Goal: Complete application form

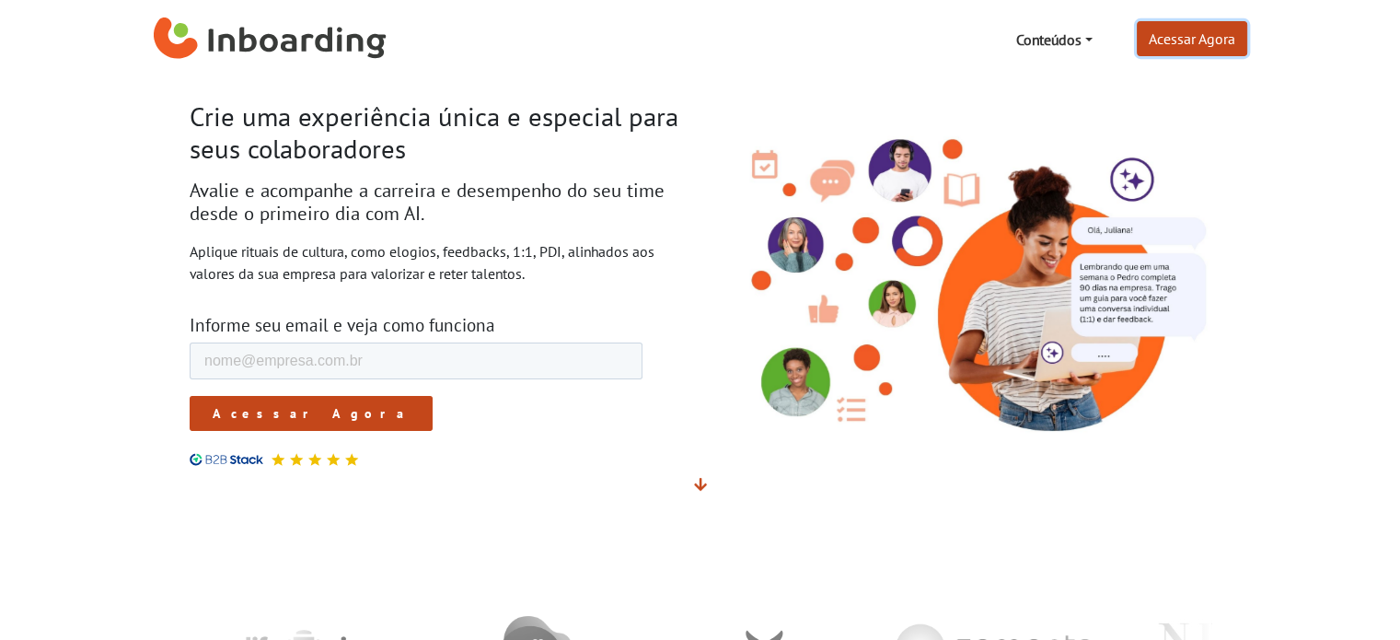
click at [1187, 45] on link "Acessar Agora" at bounding box center [1191, 38] width 110 height 35
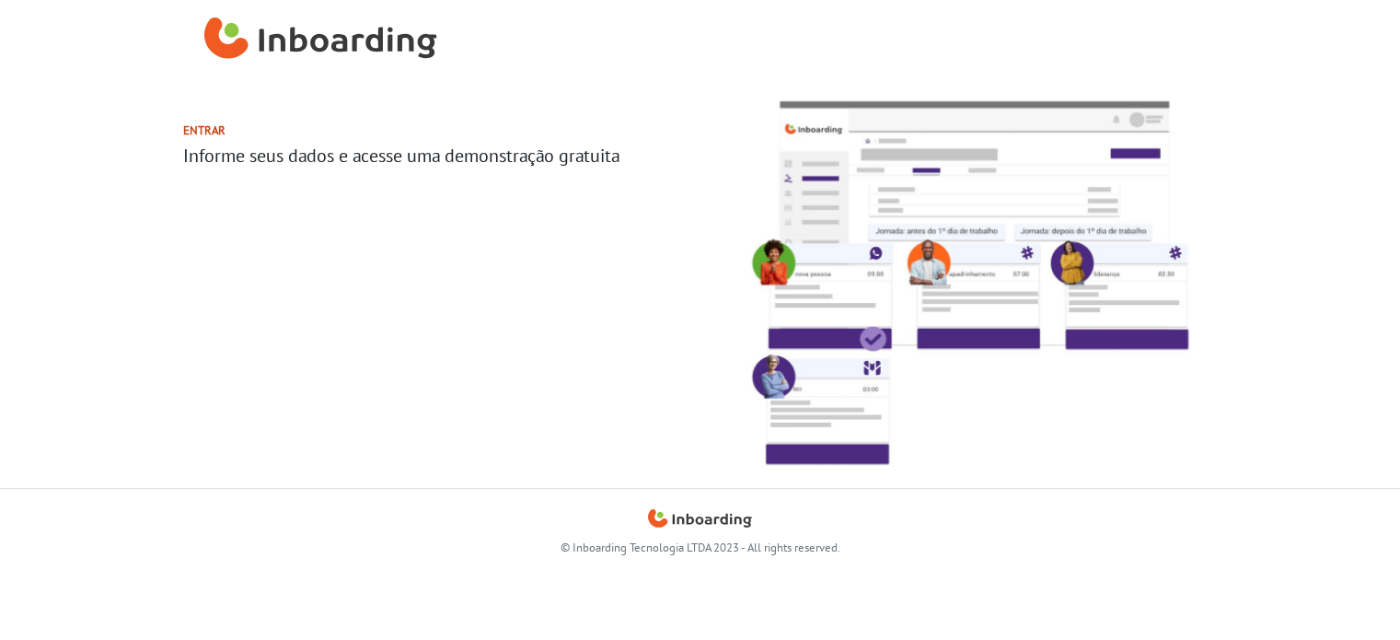
select select "BR"
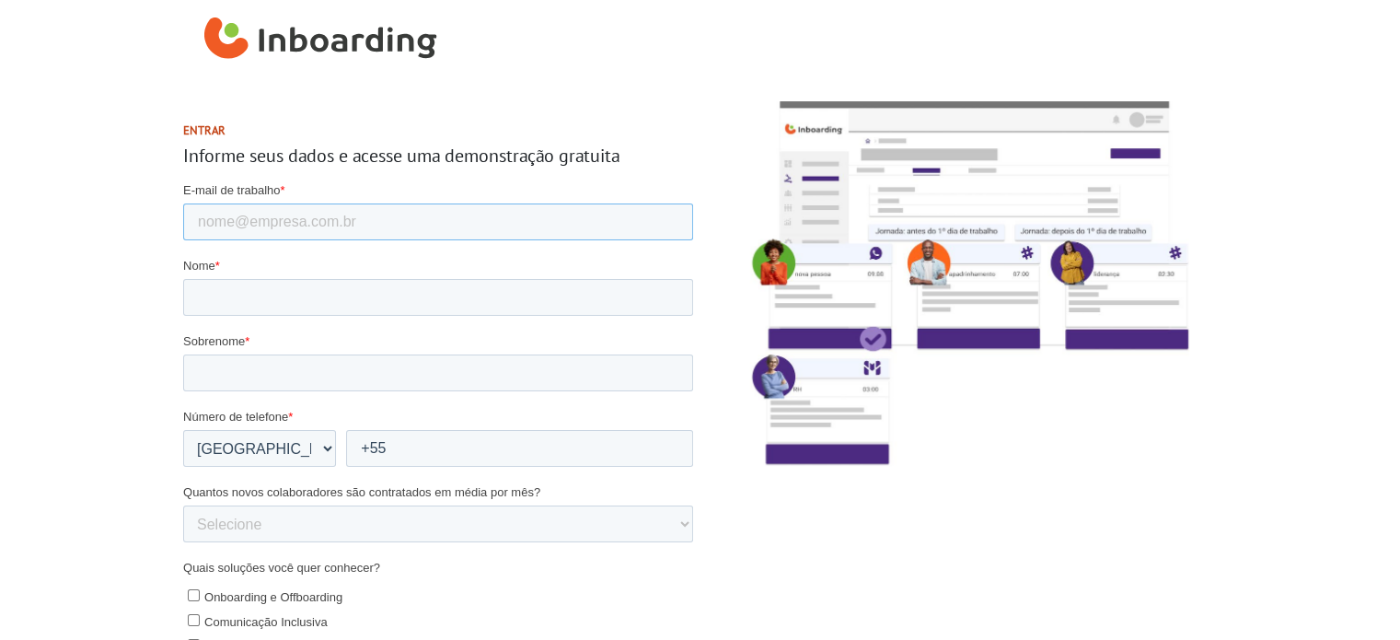
click at [328, 223] on input "E-mail de trabalho *" at bounding box center [437, 221] width 510 height 37
click at [69, 105] on section "Entrar Informe seus dados e acesse uma demonstração gratuita" at bounding box center [700, 517] width 1400 height 877
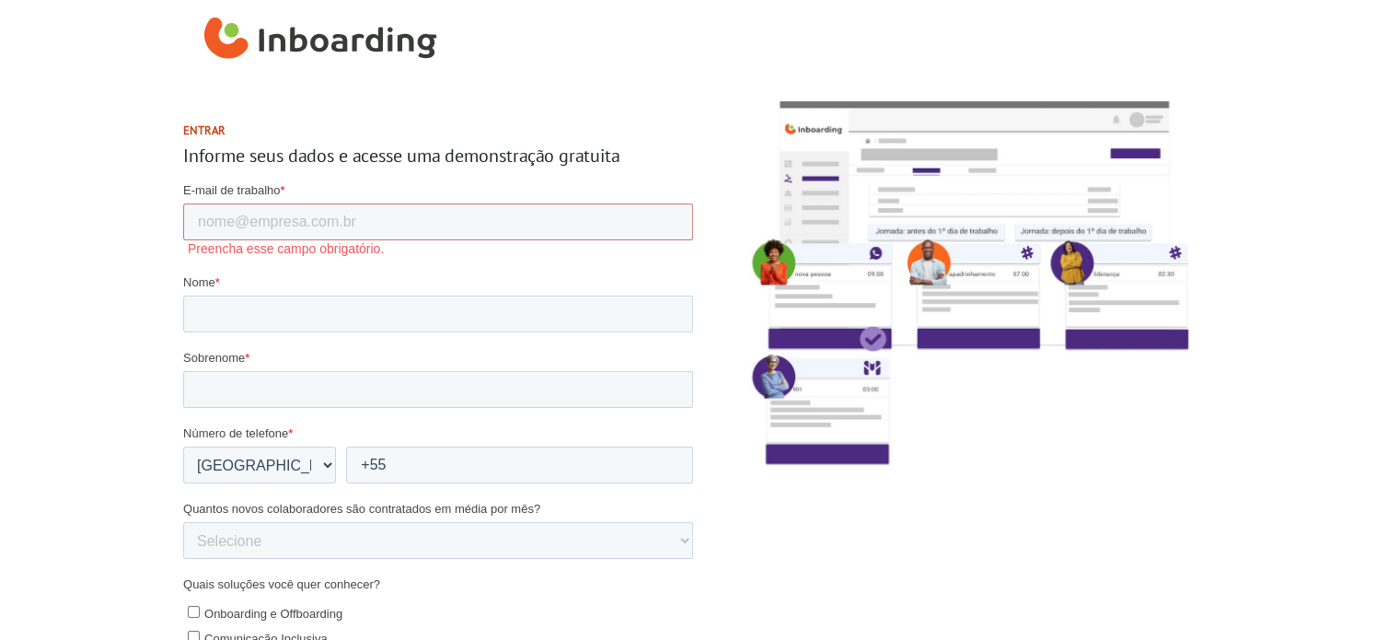
click at [406, 47] on img "Inboarding Home Page" at bounding box center [320, 39] width 233 height 55
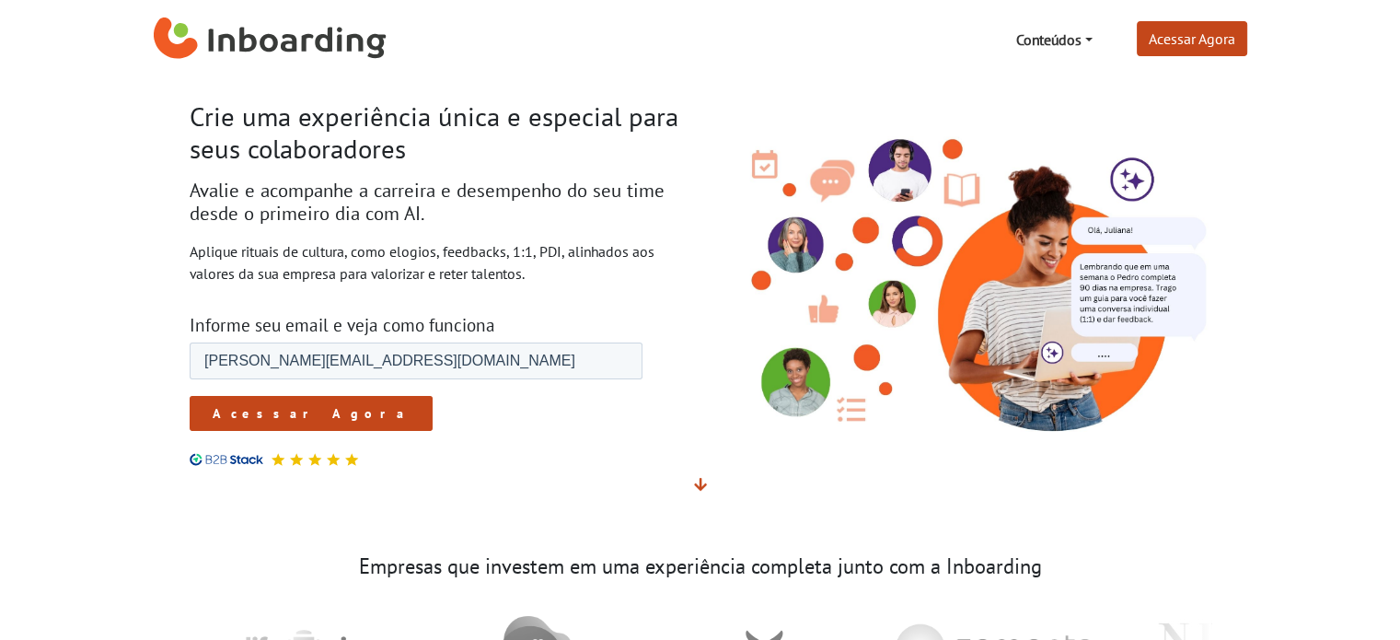
click at [276, 419] on input "Acessar Agora" at bounding box center [310, 413] width 243 height 35
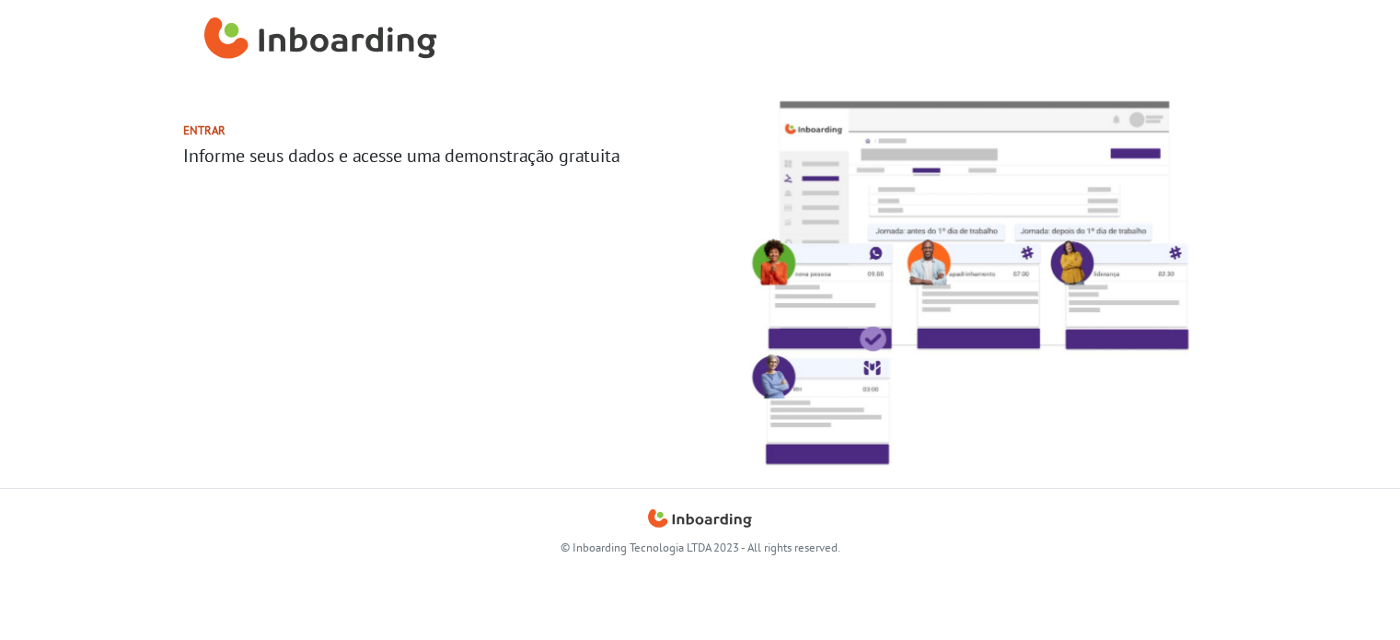
select select "BR"
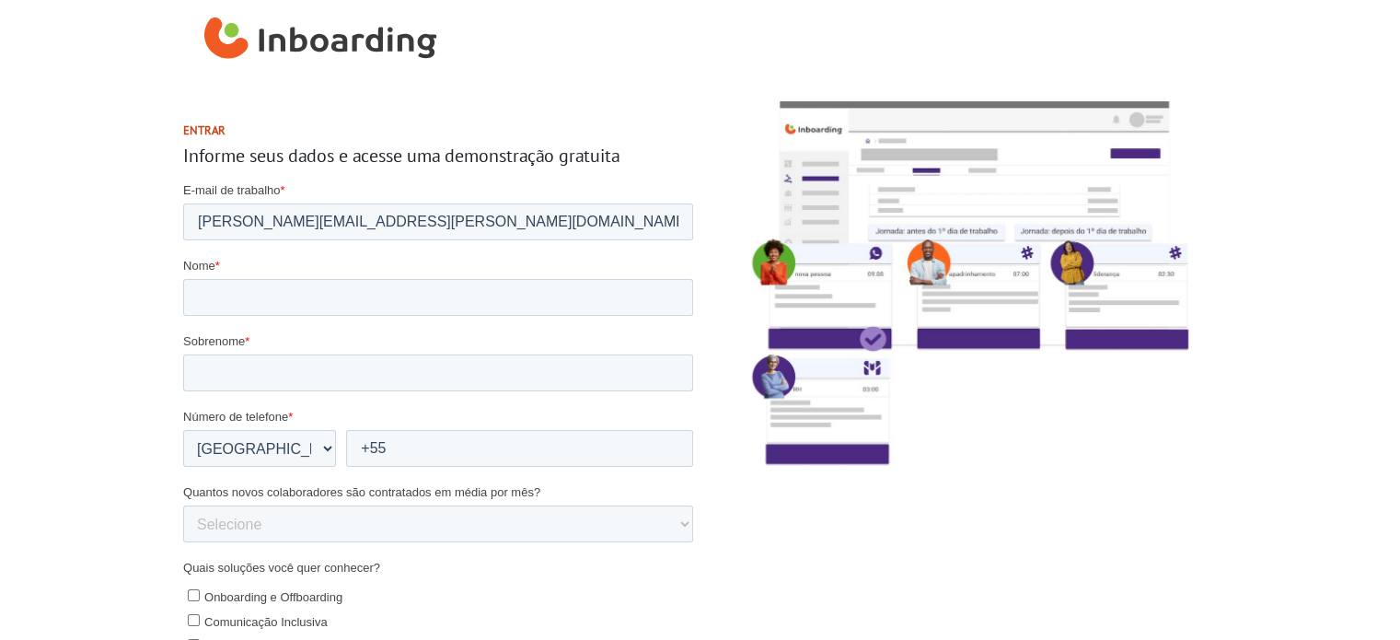
click at [293, 275] on div "Nome *" at bounding box center [437, 286] width 510 height 59
click at [292, 288] on input "Nome *" at bounding box center [437, 297] width 510 height 37
type input "[PERSON_NAME]"
click at [272, 376] on input "Sobrenome *" at bounding box center [437, 372] width 510 height 37
type input "Barnabe"
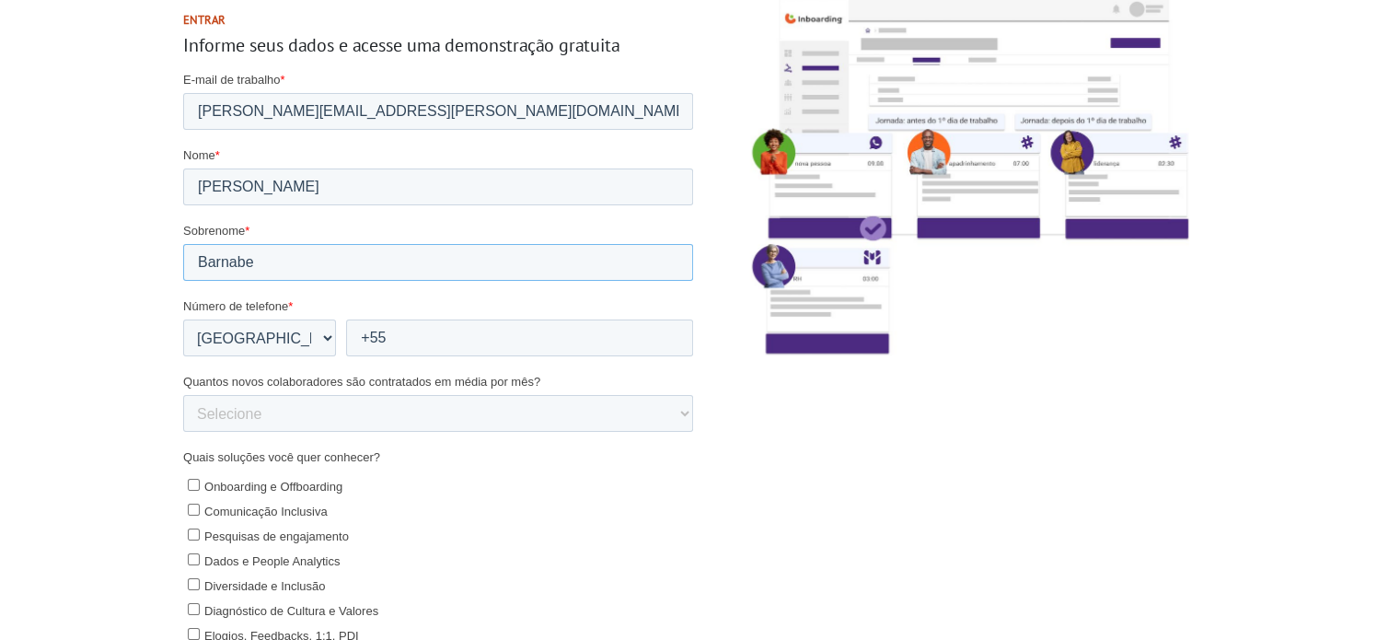
scroll to position [184, 0]
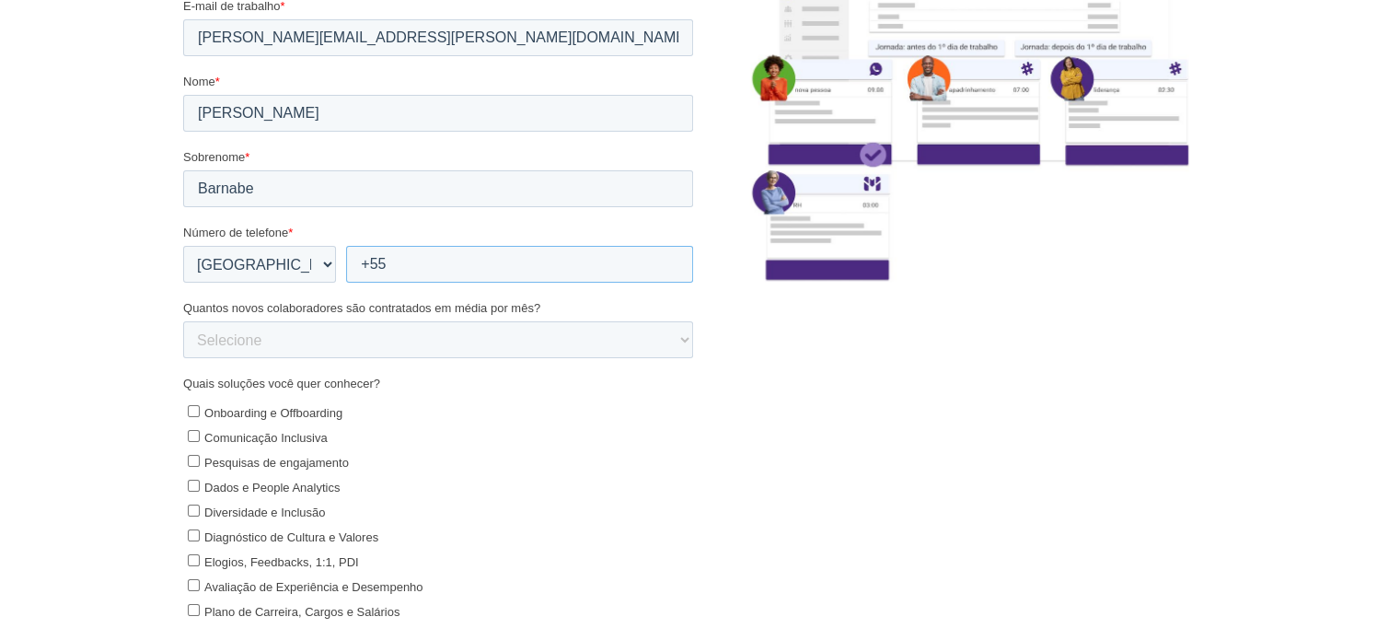
click at [426, 267] on input "+55" at bounding box center [518, 265] width 347 height 37
type input "[PHONE_NUMBER]"
click at [317, 339] on select "Selecione 0-5 5-10 10-50 [PHONE_NUMBER]+" at bounding box center [437, 340] width 510 height 37
click at [182, 324] on select "Selecione 0-5 5-10 10-50 [PHONE_NUMBER]+" at bounding box center [437, 340] width 510 height 37
click at [264, 329] on select "Selecione 0-5 5-10 10-50 [PHONE_NUMBER]+" at bounding box center [437, 340] width 510 height 37
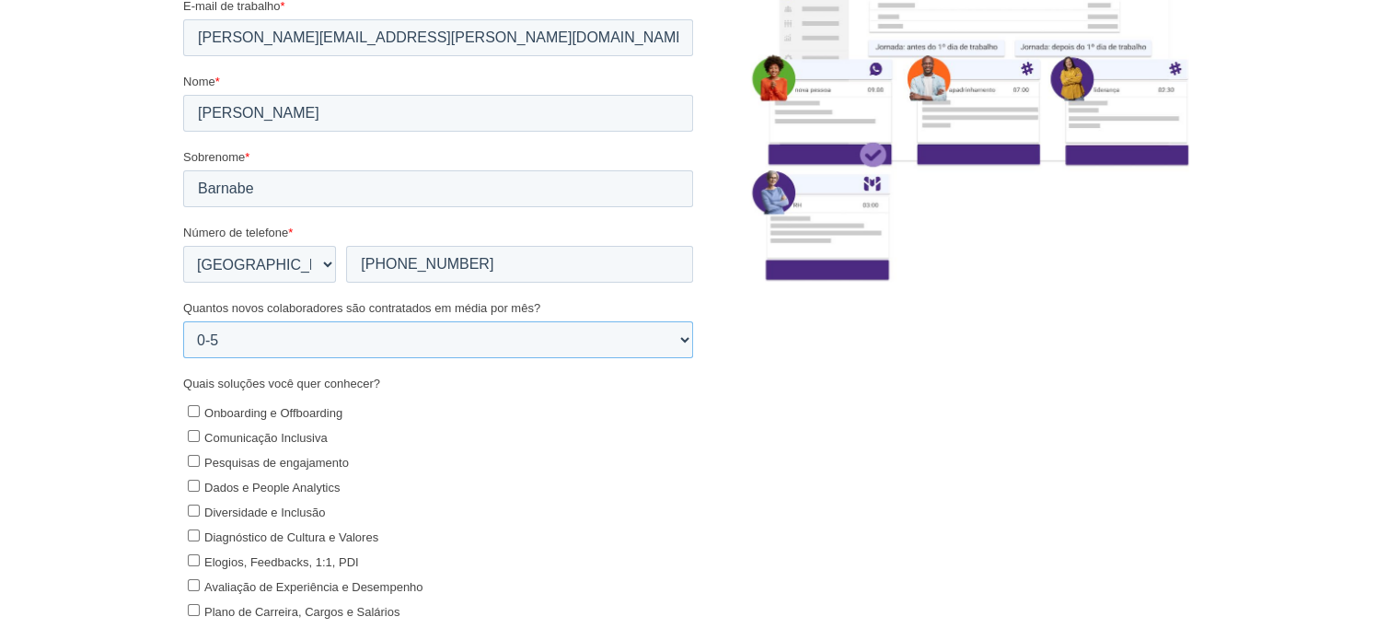
select select "100+"
click at [182, 324] on select "Selecione 0-5 5-10 10-50 [PHONE_NUMBER]+" at bounding box center [437, 340] width 510 height 37
click at [306, 412] on span "Onboarding e Offboarding" at bounding box center [272, 414] width 138 height 14
click at [199, 412] on input "Onboarding e Offboarding" at bounding box center [193, 412] width 12 height 12
click at [306, 412] on span "Onboarding e Offboarding" at bounding box center [272, 414] width 138 height 14
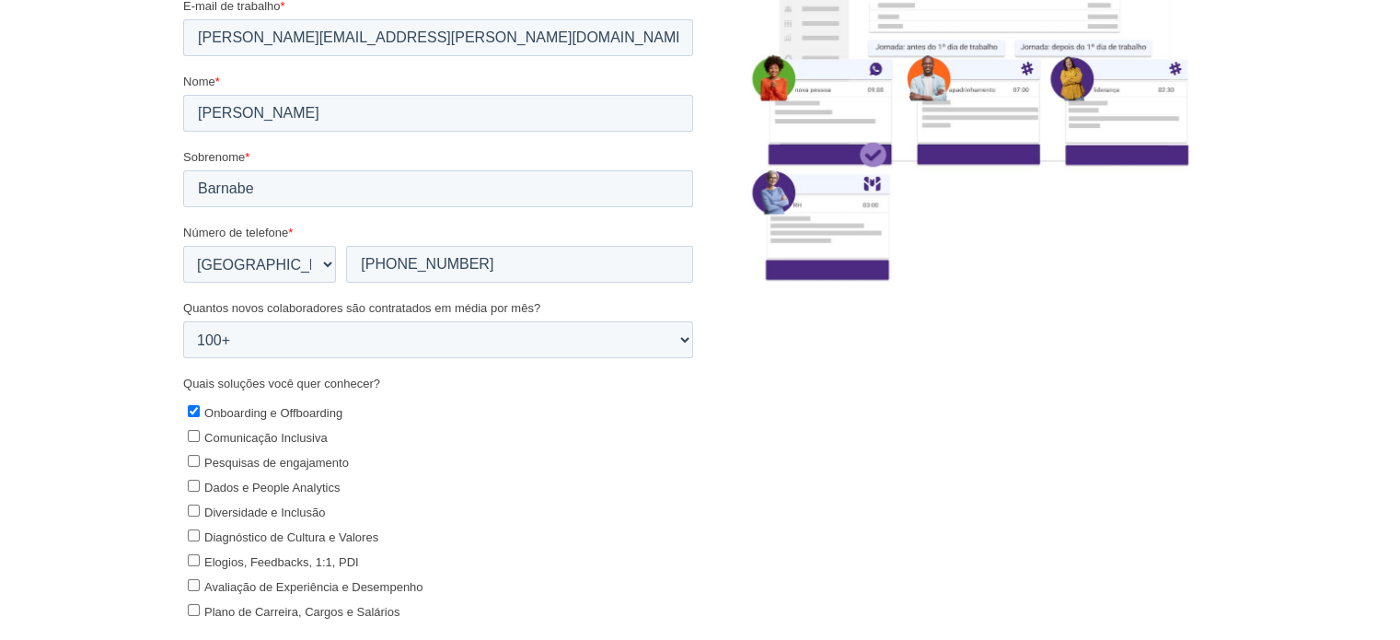
click at [199, 412] on input "Onboarding e Offboarding" at bounding box center [193, 412] width 12 height 12
checkbox input "false"
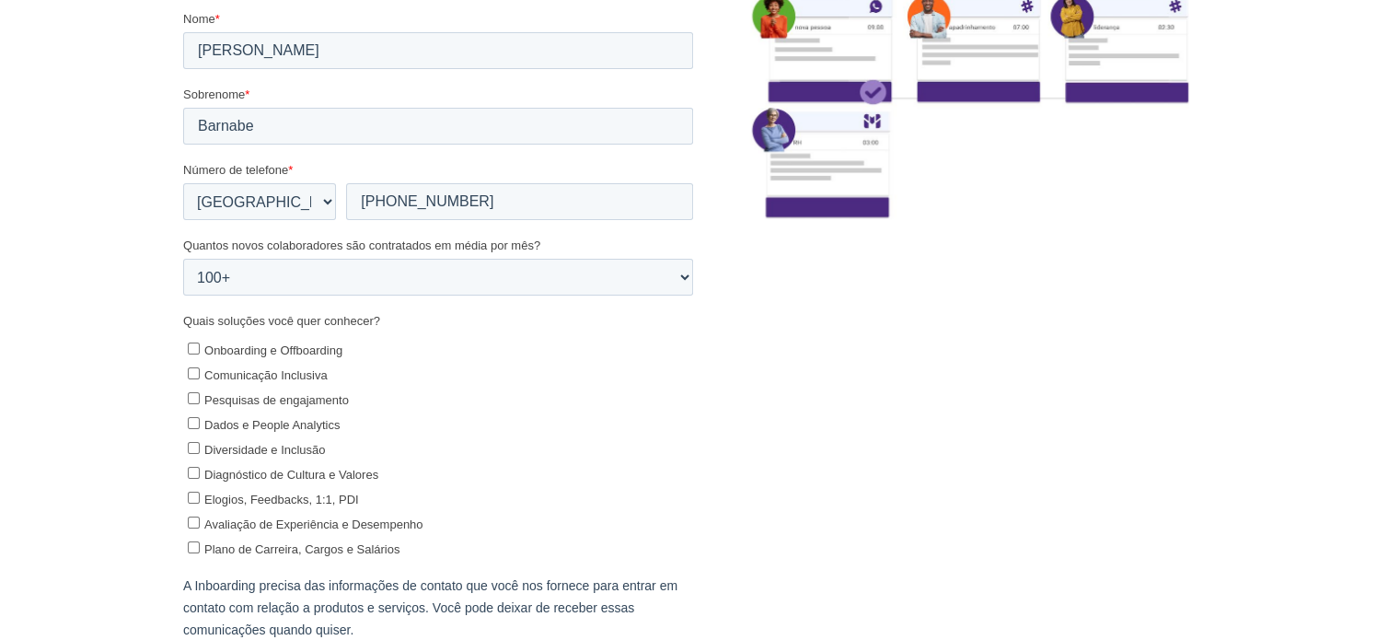
scroll to position [276, 0]
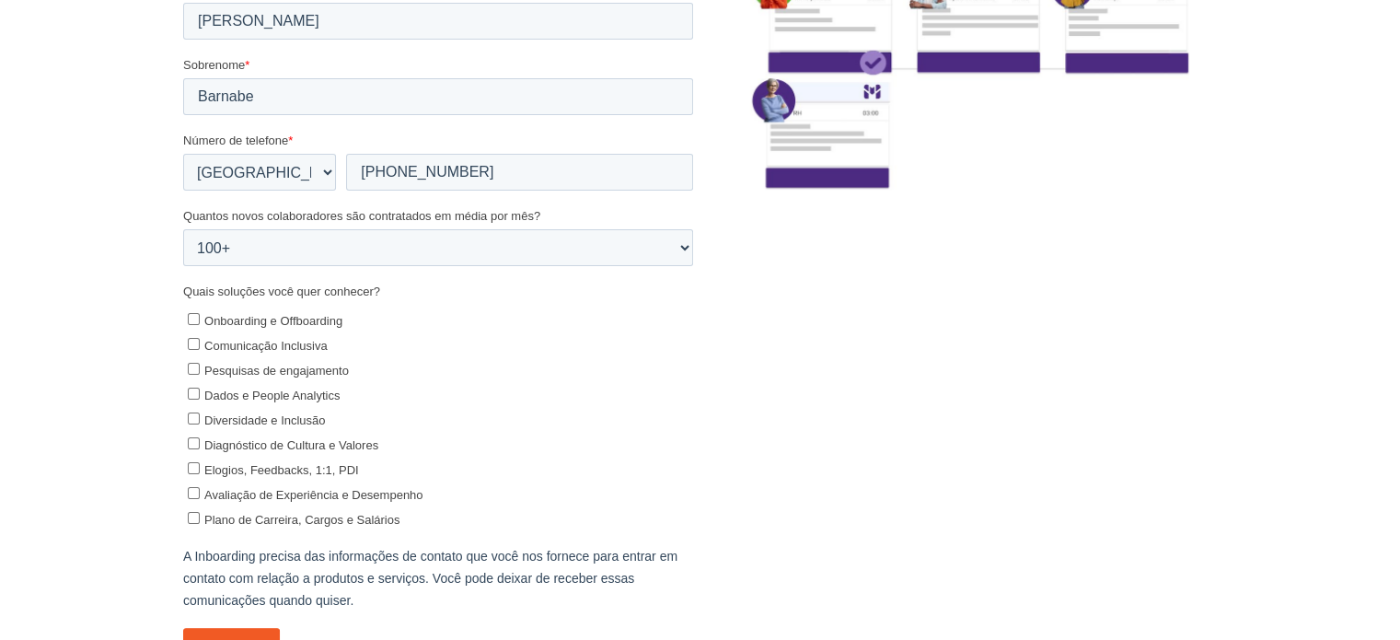
click at [331, 493] on span "Avaliação de Experiência e Desempenho" at bounding box center [312, 496] width 219 height 14
click at [199, 493] on input "Avaliação de Experiência e Desempenho" at bounding box center [193, 494] width 12 height 12
checkbox input "true"
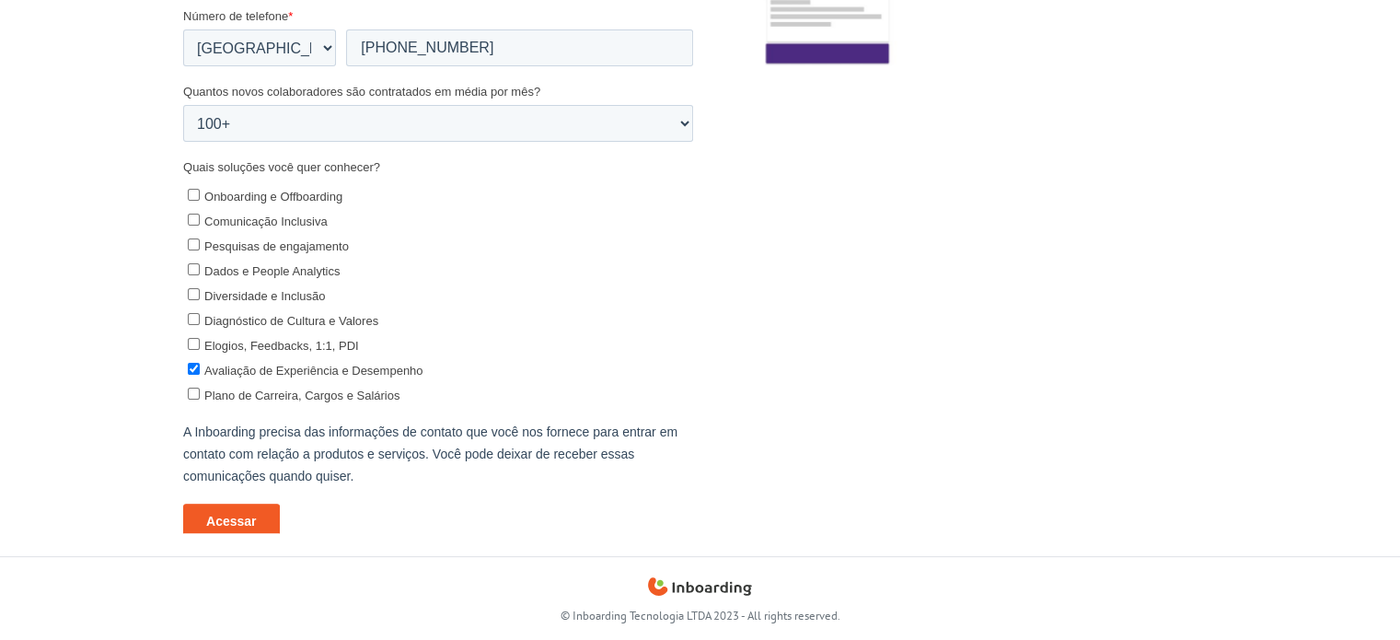
scroll to position [402, 0]
click at [250, 514] on input "Acessar" at bounding box center [230, 519] width 97 height 35
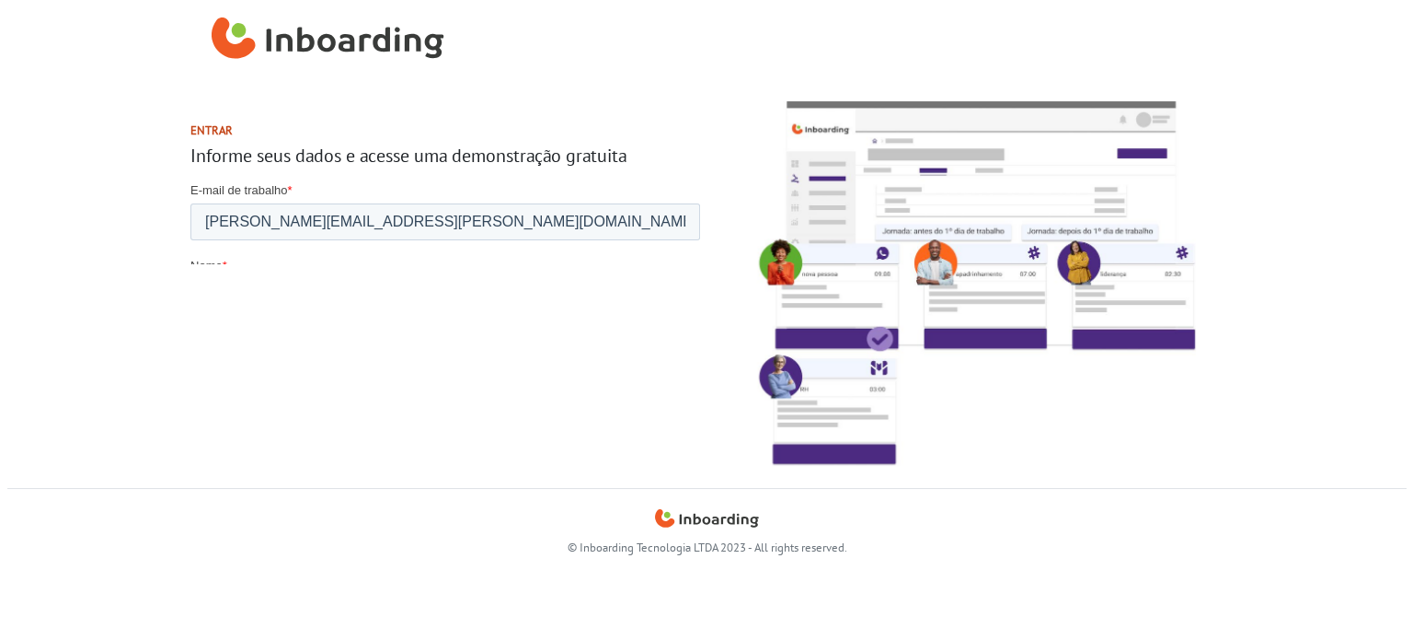
scroll to position [0, 0]
